Goal: Obtain resource: Download file/media

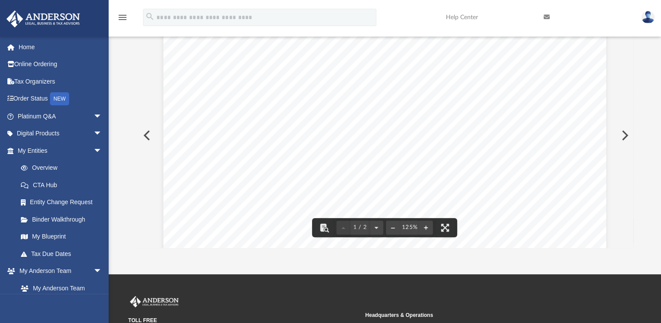
scroll to position [191, 490]
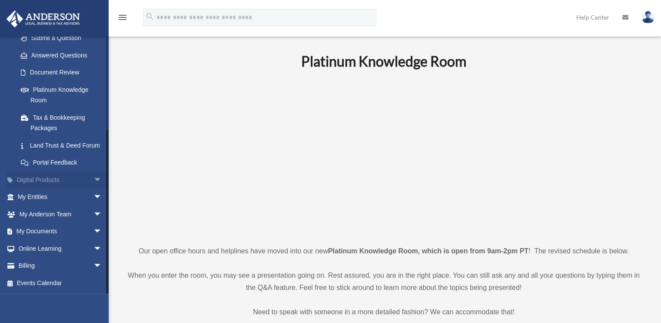
scroll to position [140, 0]
click at [93, 231] on span "arrow_drop_down" at bounding box center [101, 232] width 17 height 18
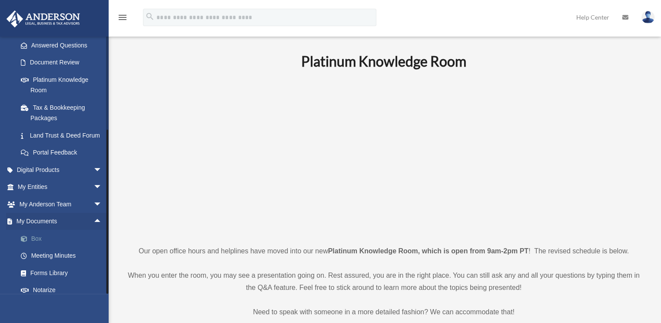
click at [41, 247] on link "Box" at bounding box center [63, 238] width 103 height 17
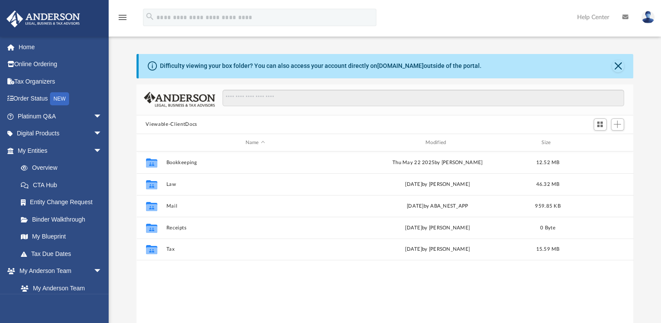
scroll to position [191, 490]
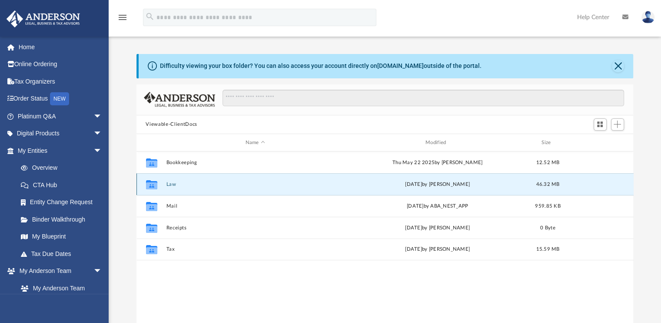
click at [175, 182] on button "Law" at bounding box center [255, 184] width 178 height 6
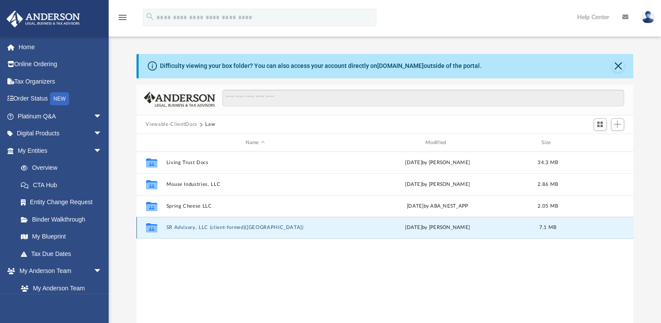
click at [203, 228] on button "SR Advisory, LLC (client-formed)(VA)" at bounding box center [255, 228] width 178 height 6
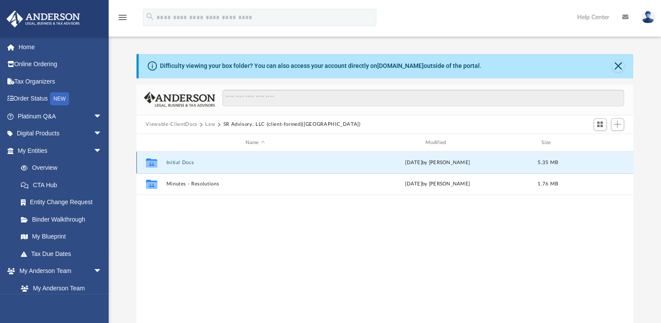
click at [190, 165] on button "Initial Docs" at bounding box center [255, 163] width 178 height 6
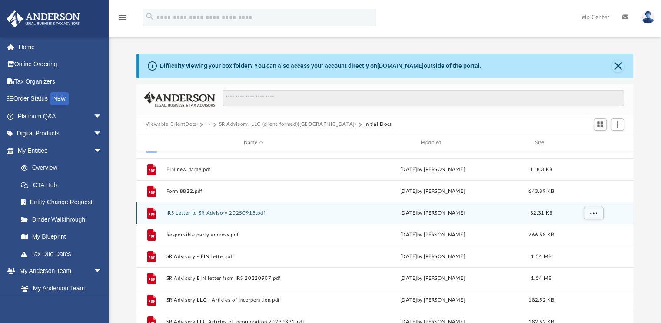
scroll to position [43, 0]
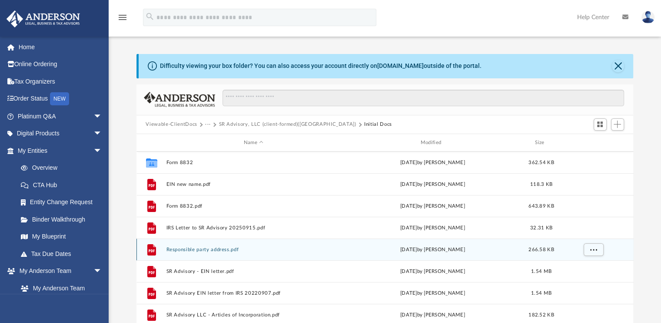
click at [212, 247] on button "Responsible party address.pdf" at bounding box center [253, 249] width 175 height 6
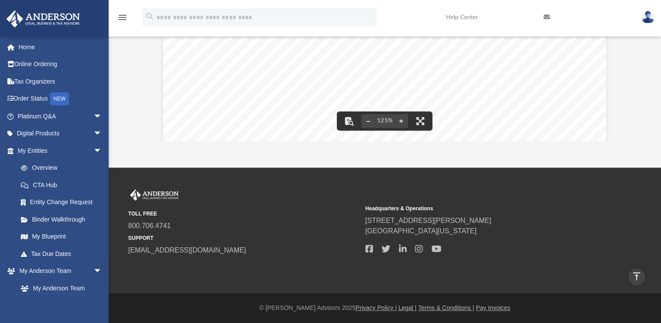
scroll to position [0, 0]
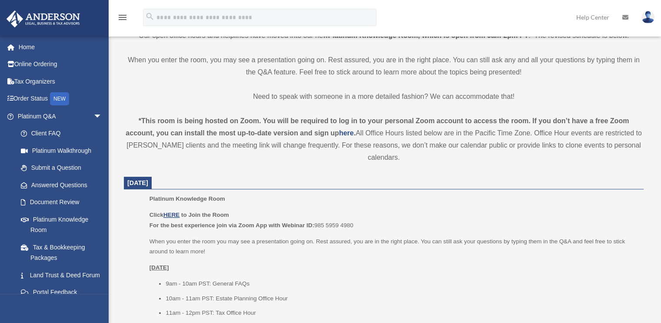
scroll to position [217, 0]
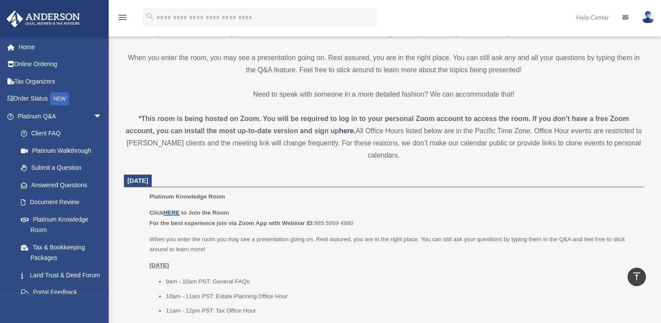
click at [170, 213] on u "HERE" at bounding box center [171, 212] width 16 height 7
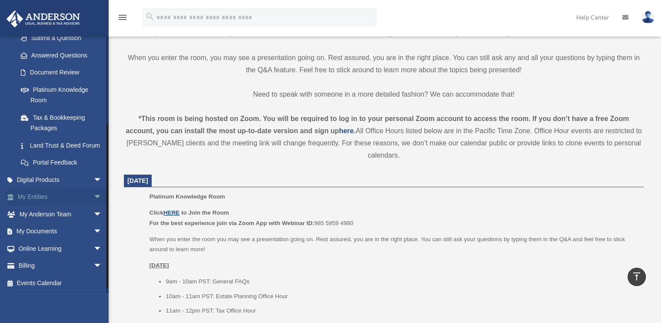
scroll to position [140, 0]
click at [93, 231] on span "arrow_drop_down" at bounding box center [101, 232] width 17 height 18
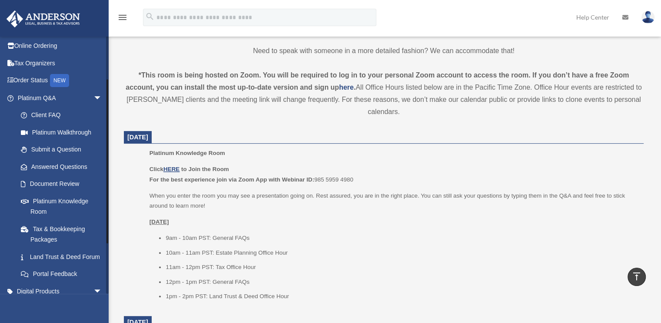
scroll to position [0, 0]
